Goal: Find specific page/section: Find specific page/section

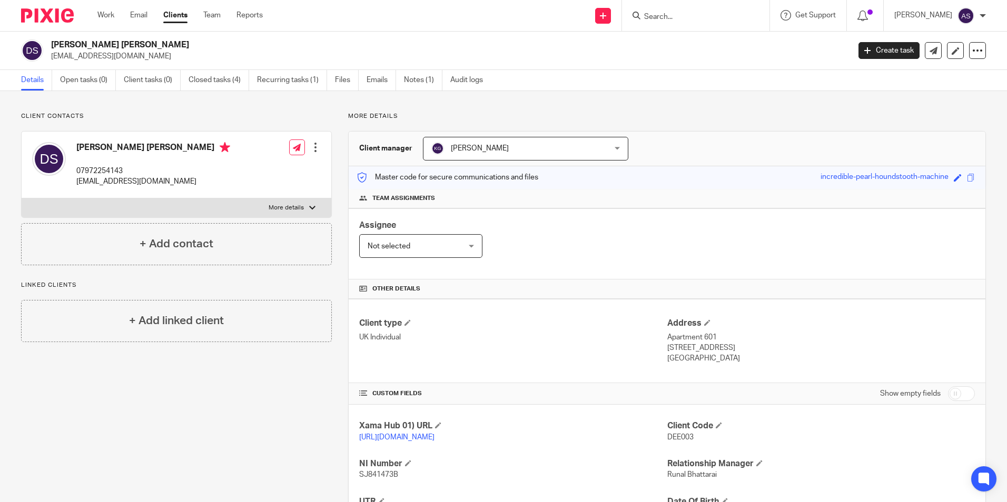
click at [51, 14] on img at bounding box center [47, 15] width 53 height 14
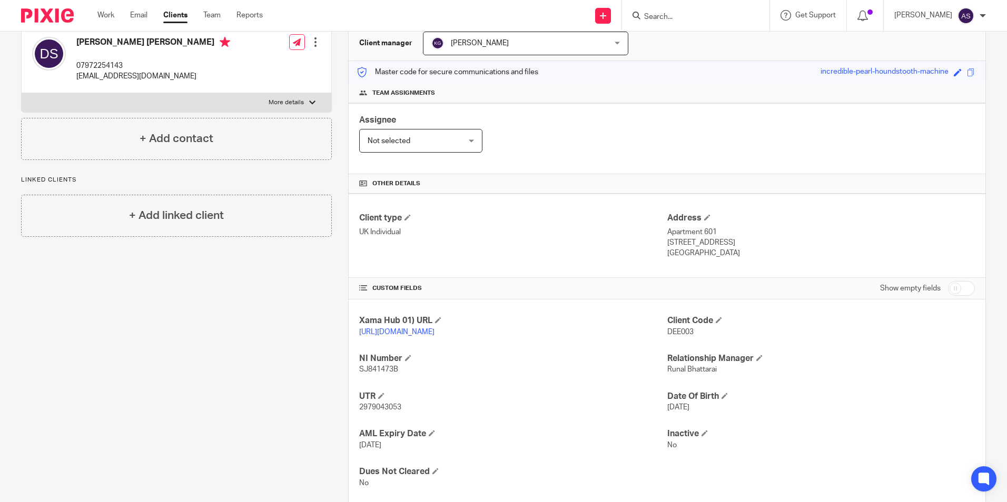
click at [745, 125] on div "Assignee Not selected Not selected Not selected Aarshika Awale Aayush Niraula A…" at bounding box center [667, 138] width 637 height 71
click at [708, 153] on div "Assignee Not selected Not selected Not selected Aarshika Awale Aayush Niraula A…" at bounding box center [667, 138] width 637 height 71
click at [665, 77] on div "Master code for secure communications and files incredible-pearl-houndstooth-ma…" at bounding box center [667, 72] width 637 height 23
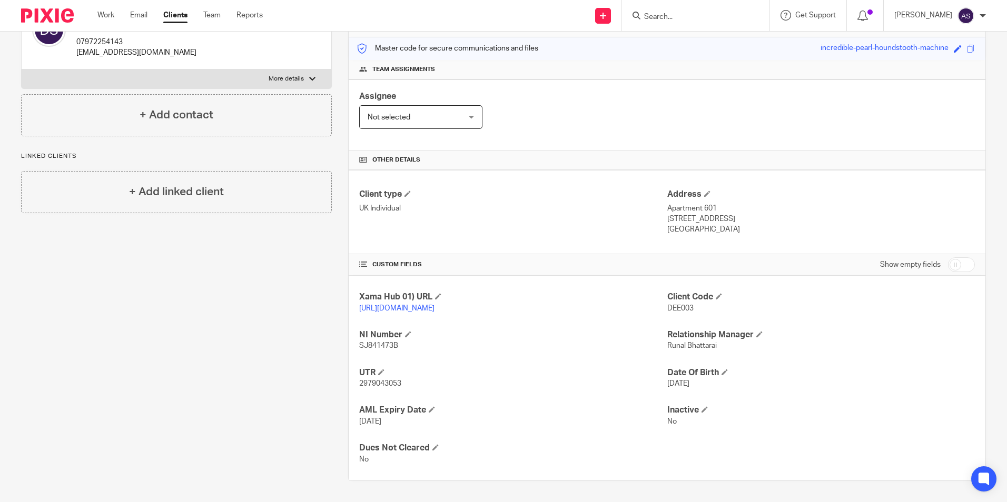
scroll to position [0, 0]
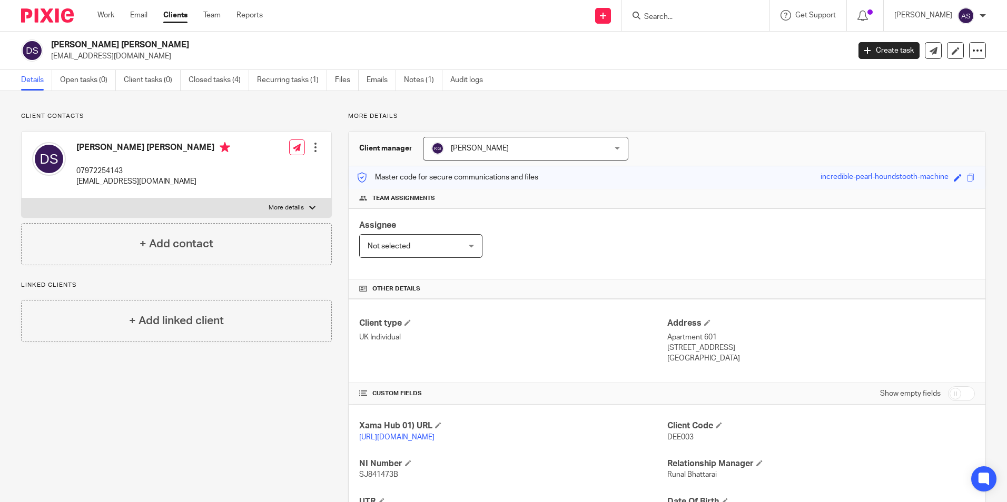
click at [49, 22] on img at bounding box center [47, 15] width 53 height 14
click at [720, 14] on input "Search" at bounding box center [690, 17] width 95 height 9
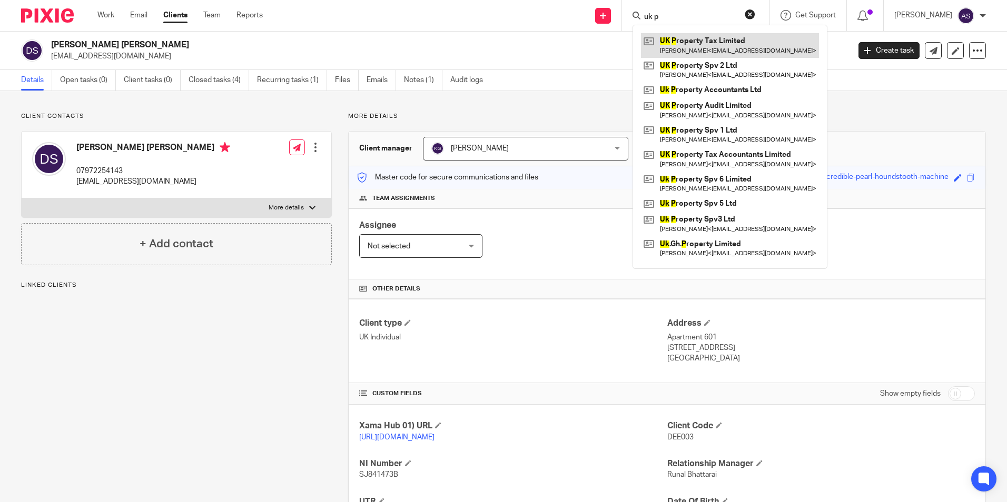
type input "uk p"
click at [780, 36] on link at bounding box center [730, 45] width 178 height 24
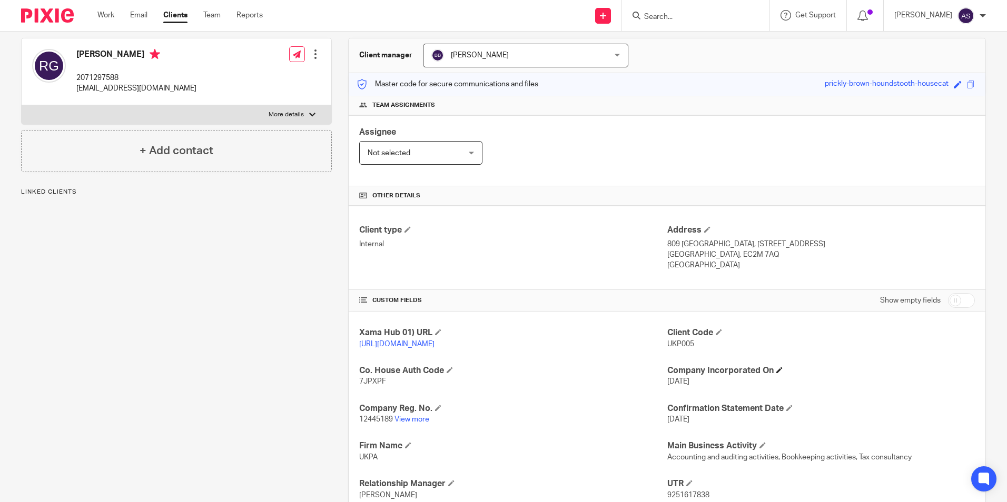
scroll to position [105, 0]
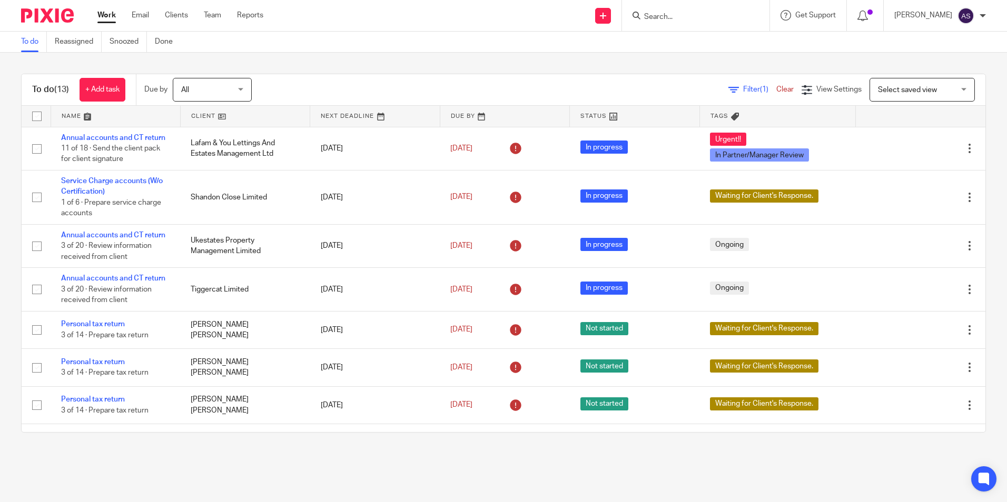
click at [669, 13] on input "Search" at bounding box center [690, 17] width 95 height 9
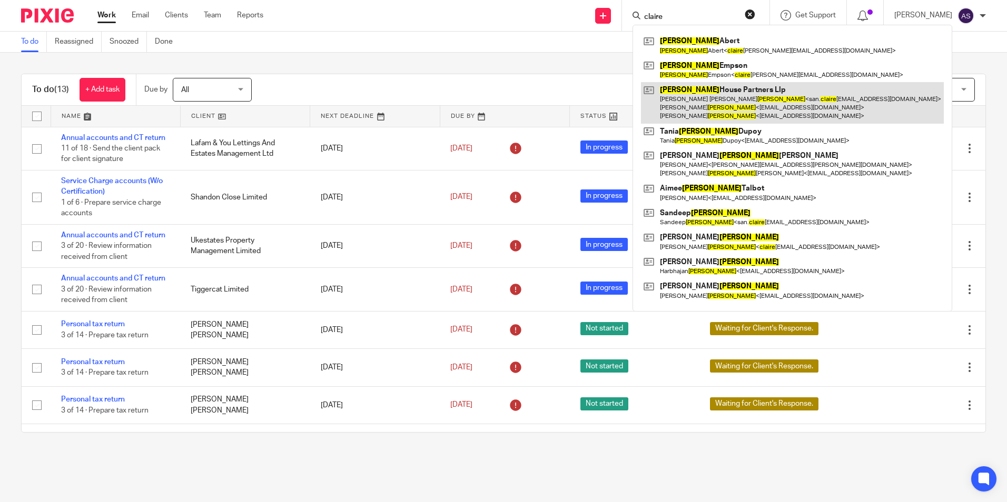
type input "claire"
click at [750, 97] on link at bounding box center [792, 103] width 303 height 42
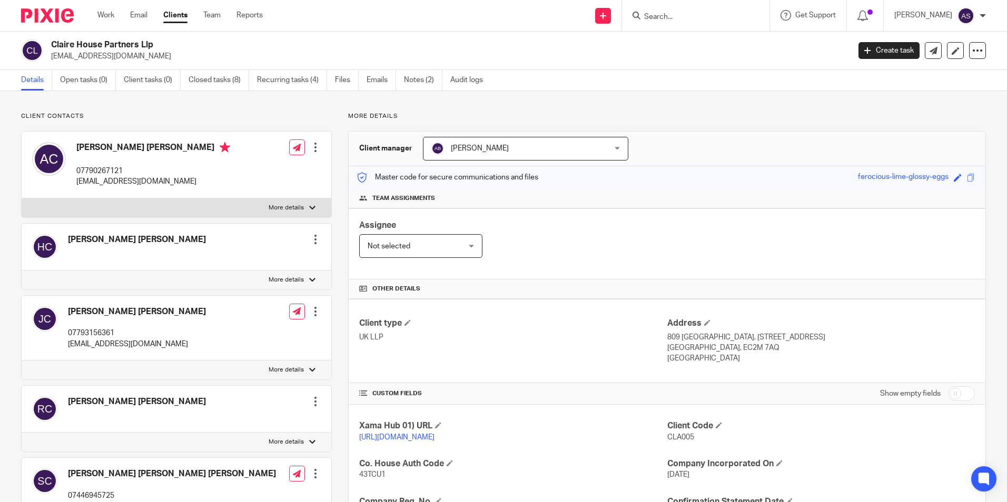
drag, startPoint x: 390, startPoint y: 224, endPoint x: 397, endPoint y: 207, distance: 18.9
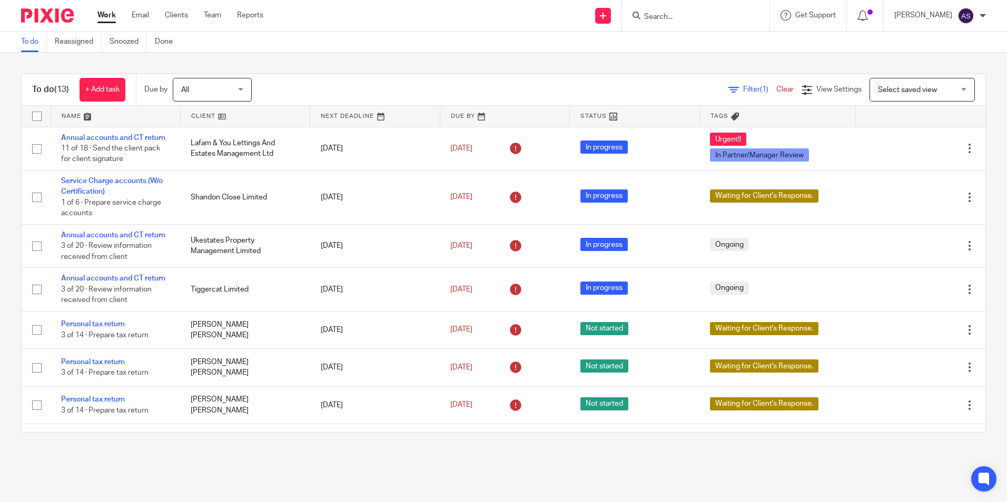
click at [754, 74] on div "To do (13) + Add task Due by All All [DATE] [DATE] This week Next week This mon…" at bounding box center [503, 90] width 963 height 32
